Goal: Find specific page/section: Find specific page/section

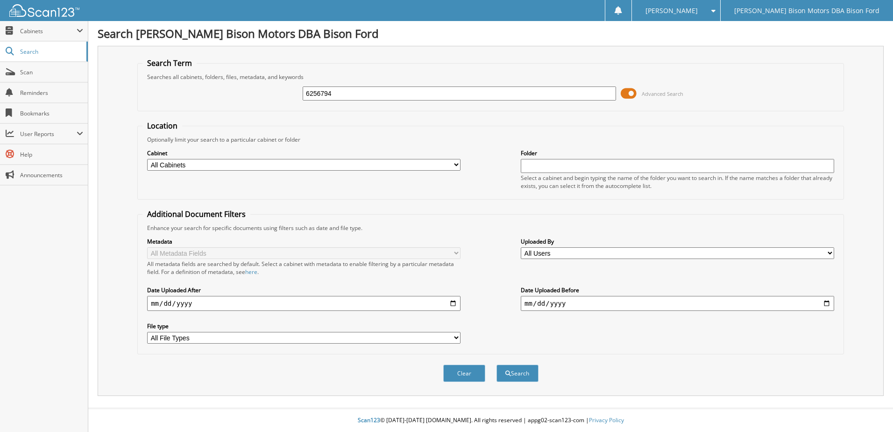
type input "6256794"
click at [496, 364] on button "Search" at bounding box center [517, 372] width 42 height 17
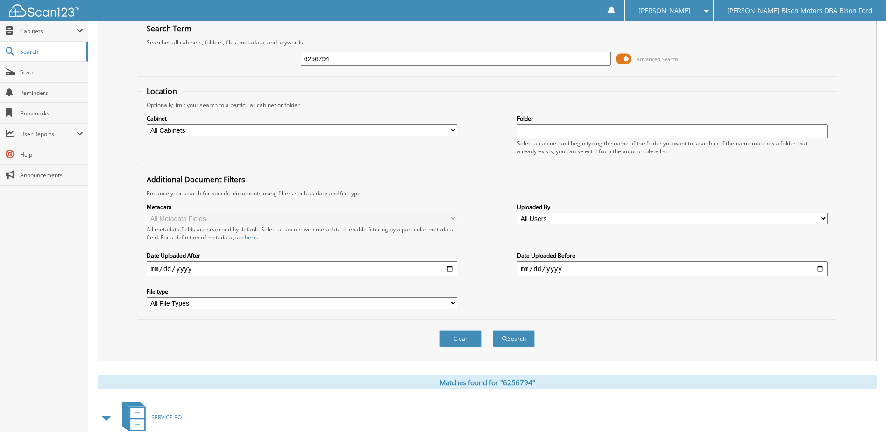
scroll to position [91, 0]
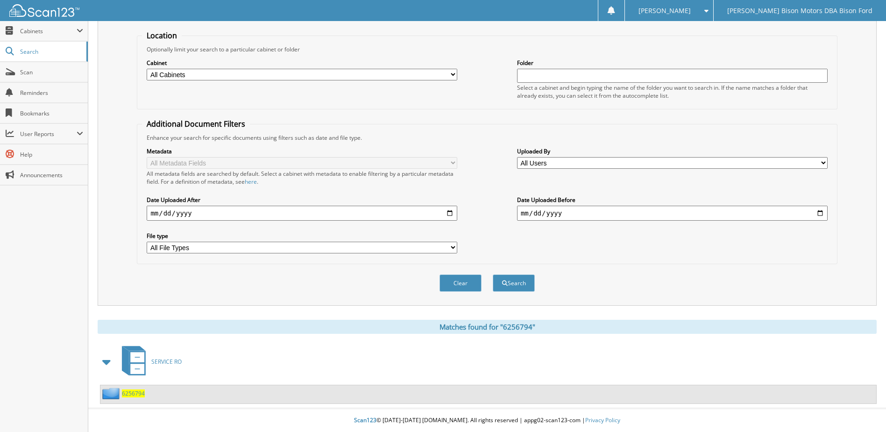
click at [135, 395] on span "6256794" at bounding box center [133, 393] width 23 height 8
